Goal: Information Seeking & Learning: Learn about a topic

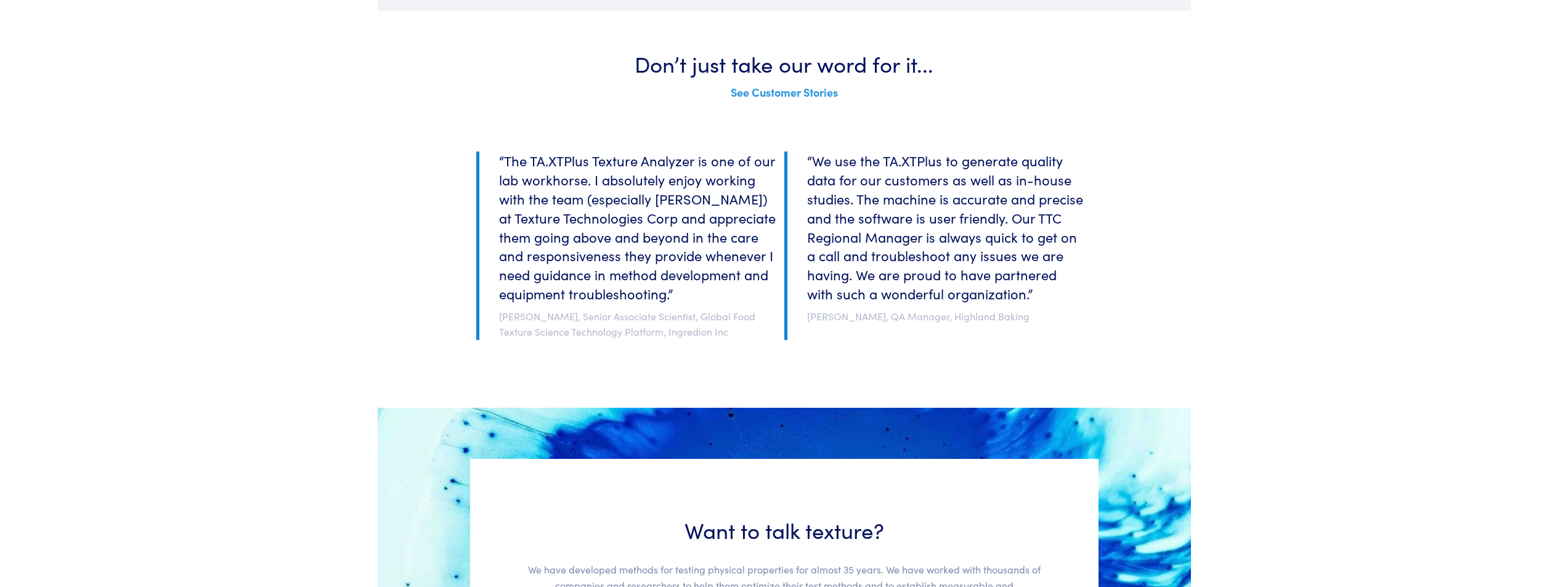
scroll to position [2281, 0]
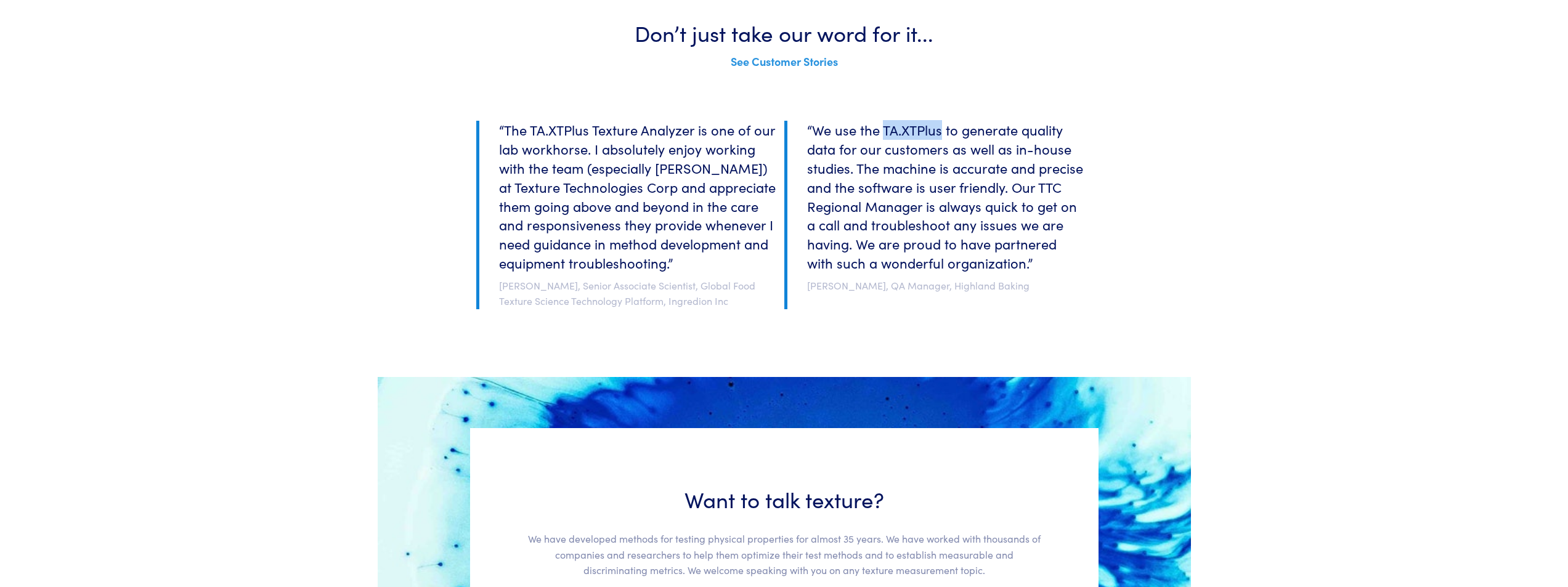
drag, startPoint x: 940, startPoint y: 131, endPoint x: 886, endPoint y: 131, distance: 54.0
click at [886, 131] on h6 "“We use the TA.XTPlus to generate quality data for our customers as well as in-…" at bounding box center [939, 196] width 290 height 151
copy h6 "TA.XTPlus"
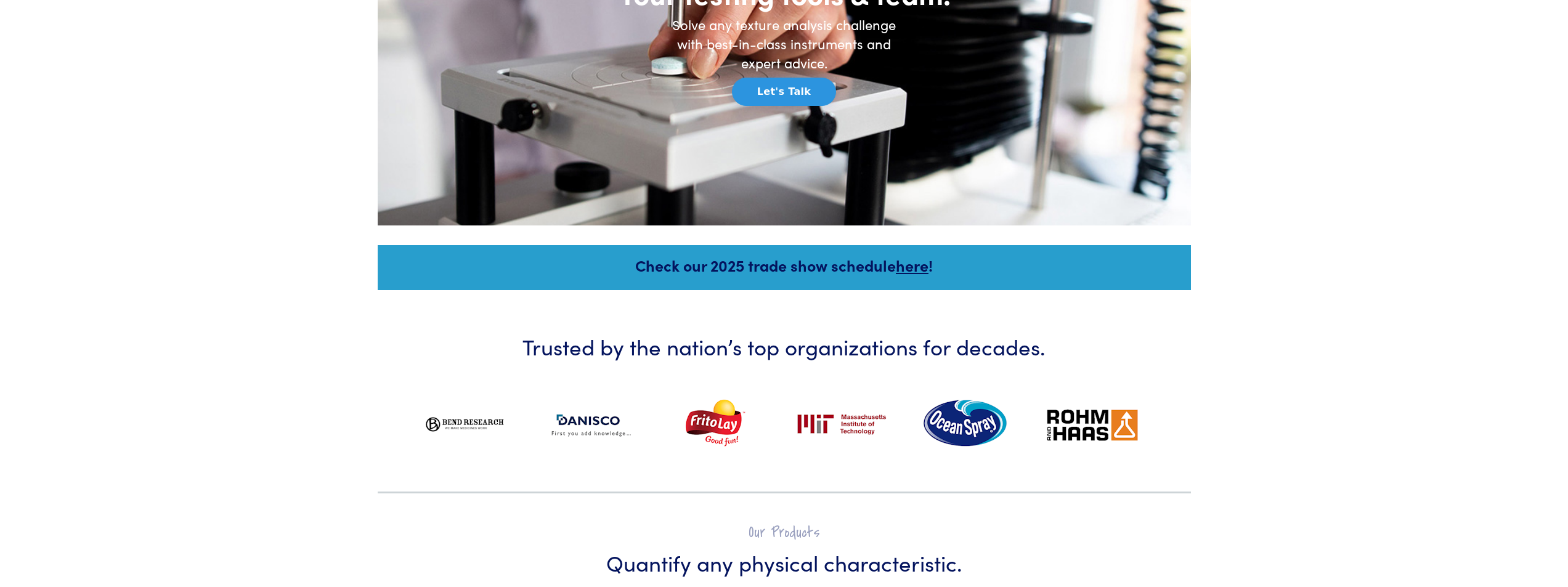
scroll to position [0, 0]
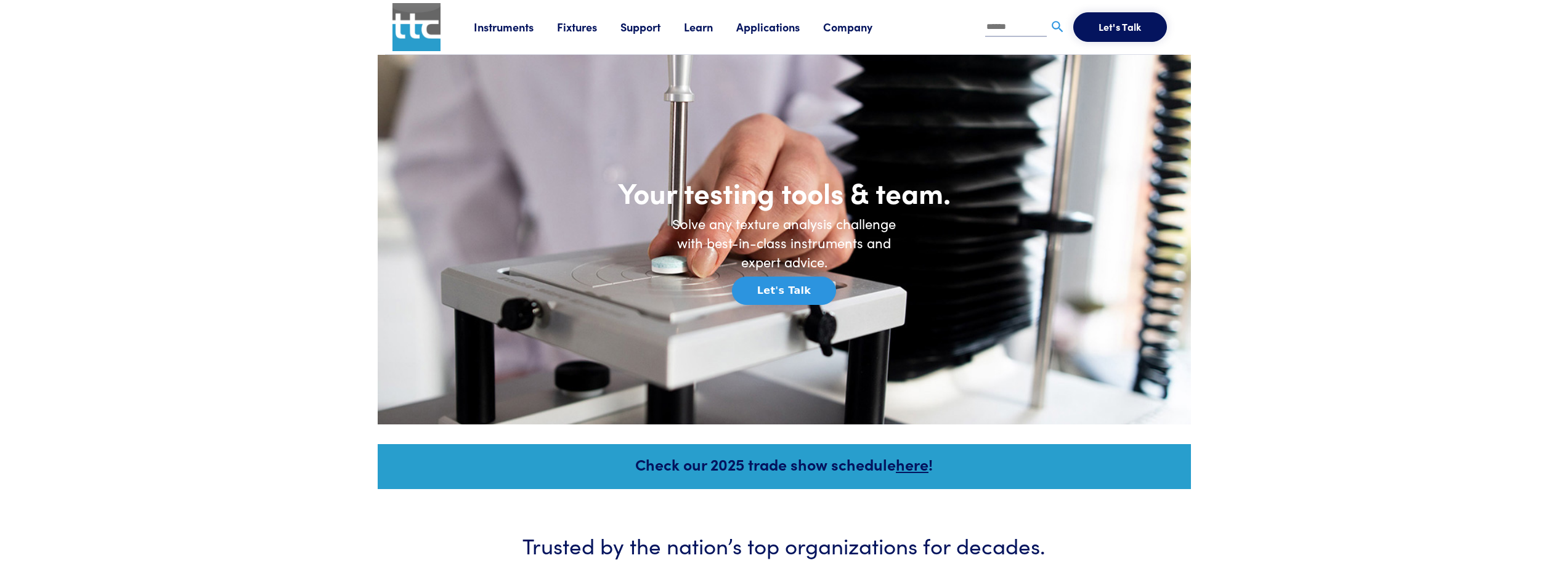
click at [856, 24] on link "Company" at bounding box center [860, 26] width 72 height 15
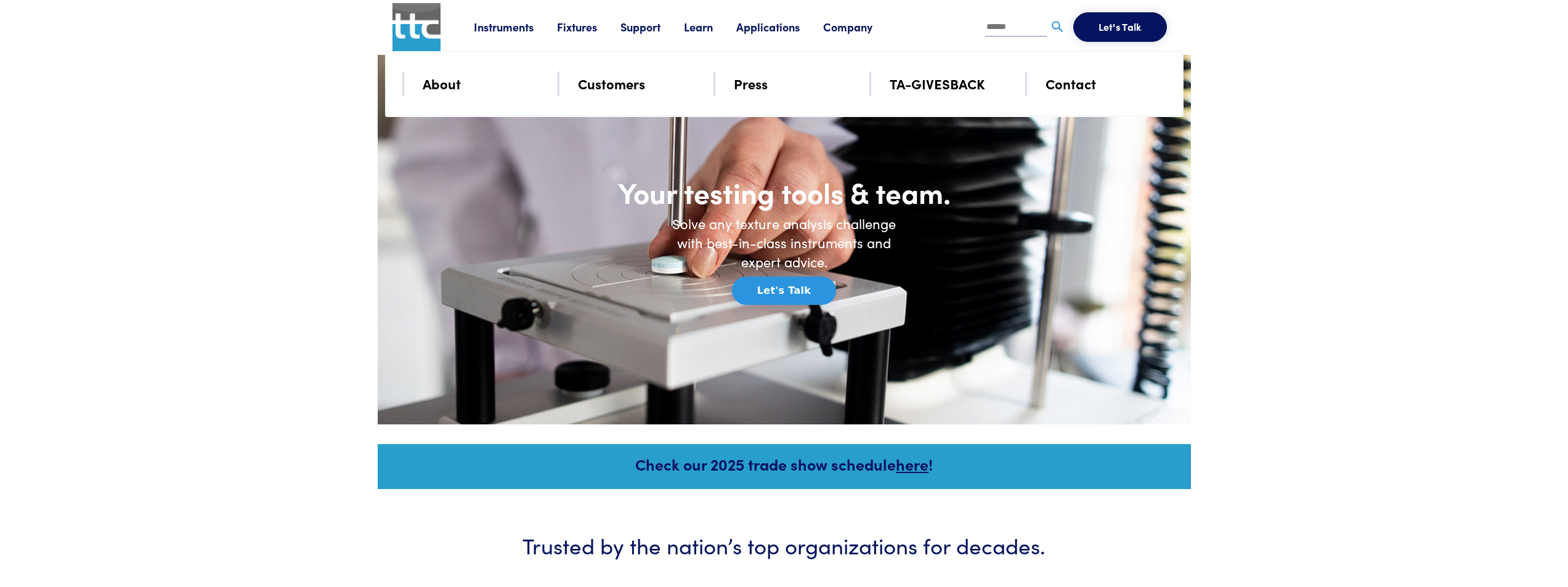
click at [454, 80] on link "About" at bounding box center [441, 83] width 38 height 22
